Goal: Navigation & Orientation: Find specific page/section

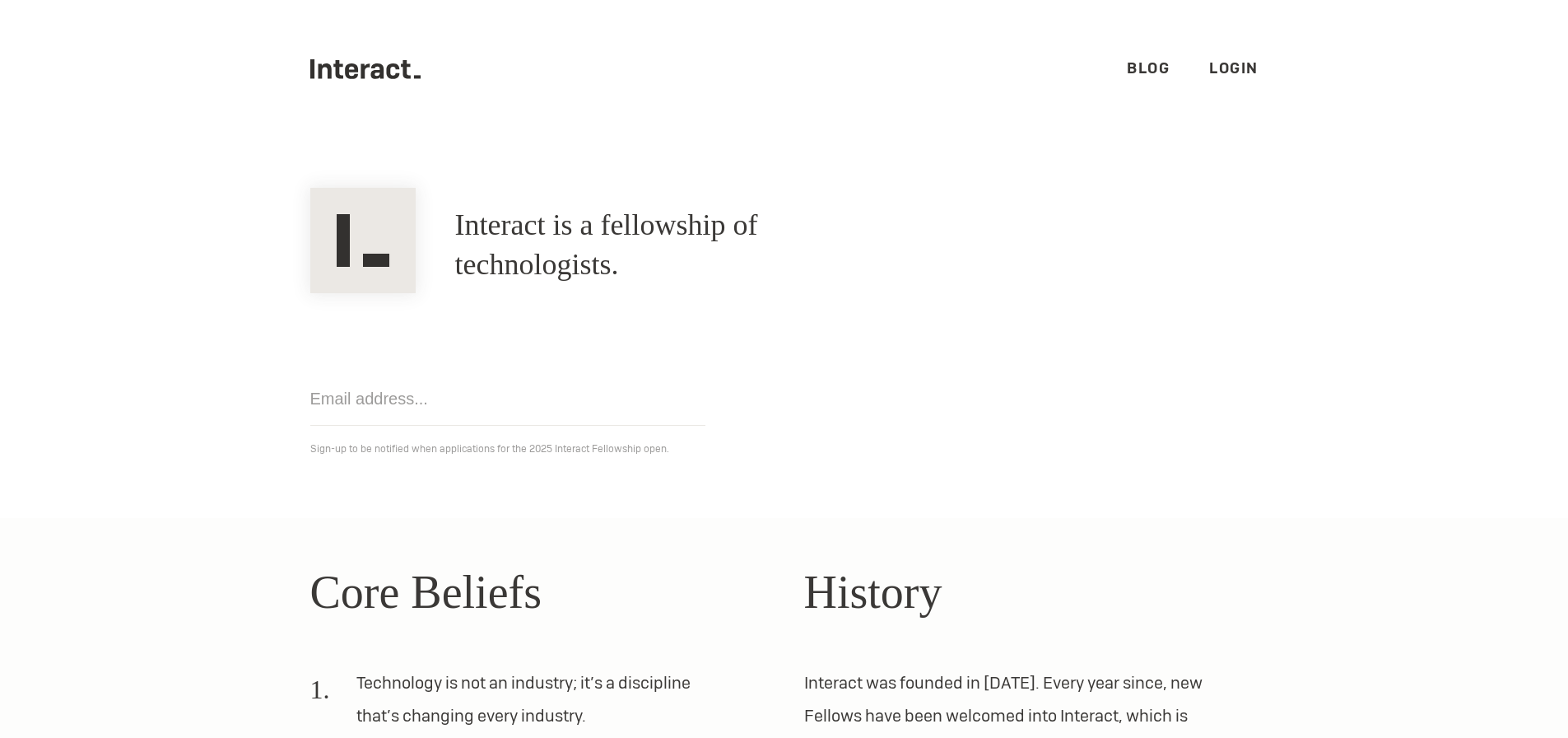
click at [1233, 66] on link "Login" at bounding box center [1234, 67] width 50 height 19
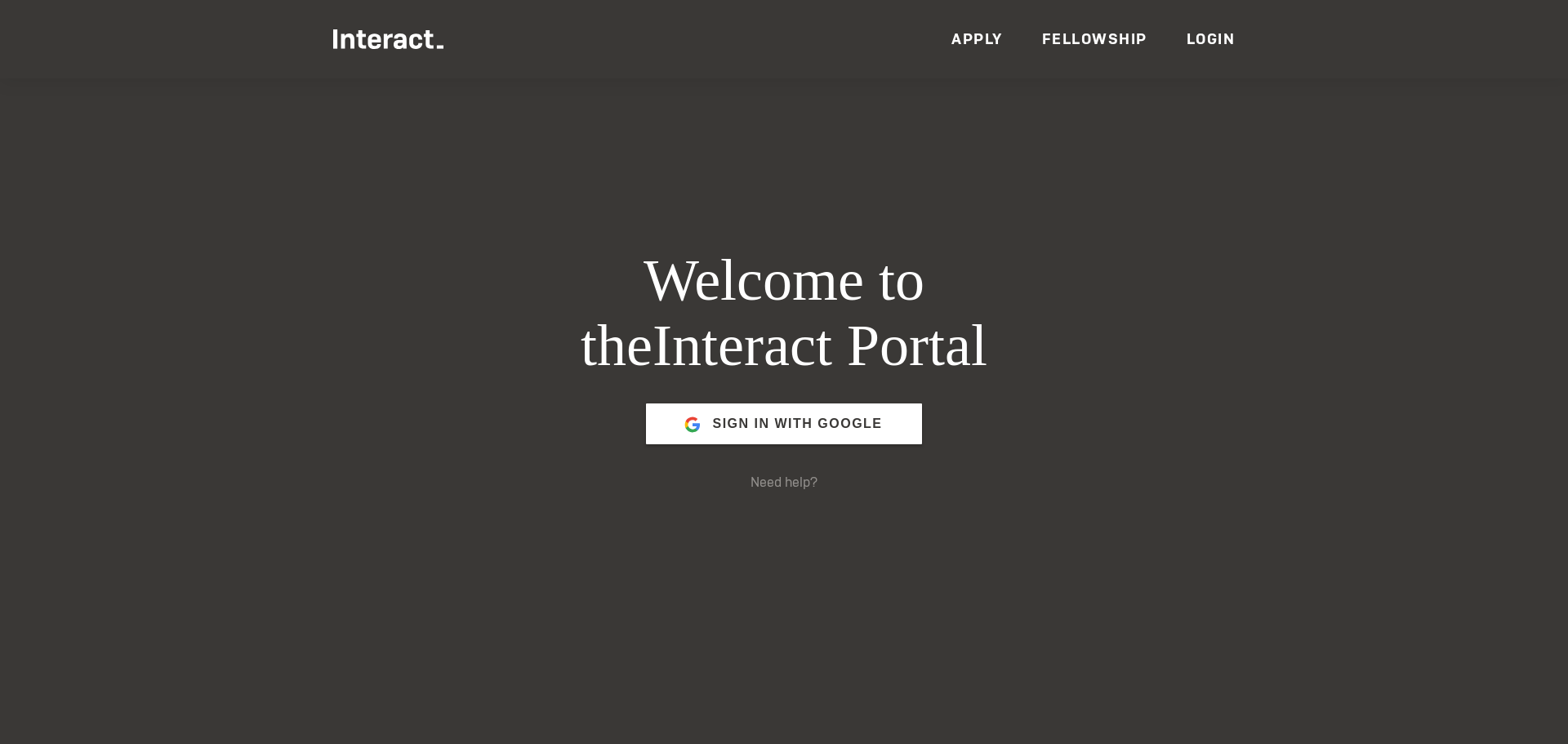
click at [1098, 33] on link "Fellowship" at bounding box center [1095, 38] width 106 height 18
